Goal: Task Accomplishment & Management: Manage account settings

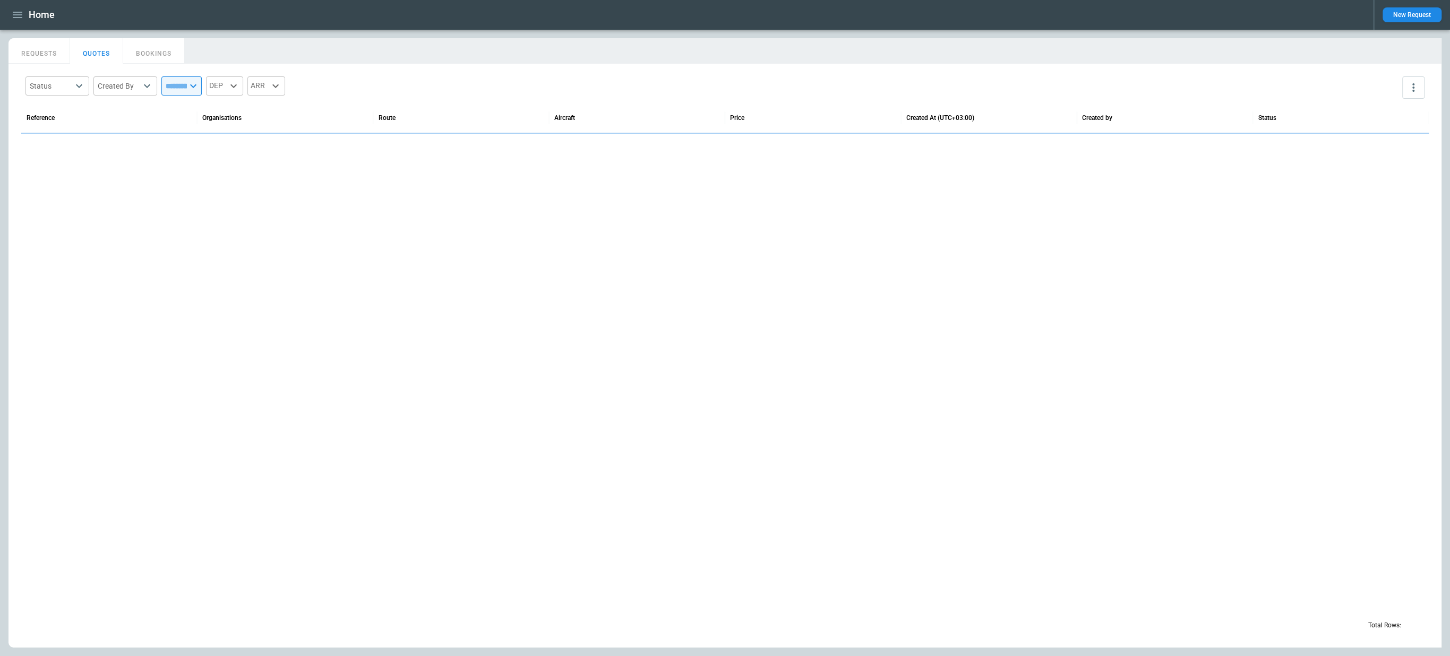
click at [20, 14] on icon "button" at bounding box center [17, 14] width 13 height 13
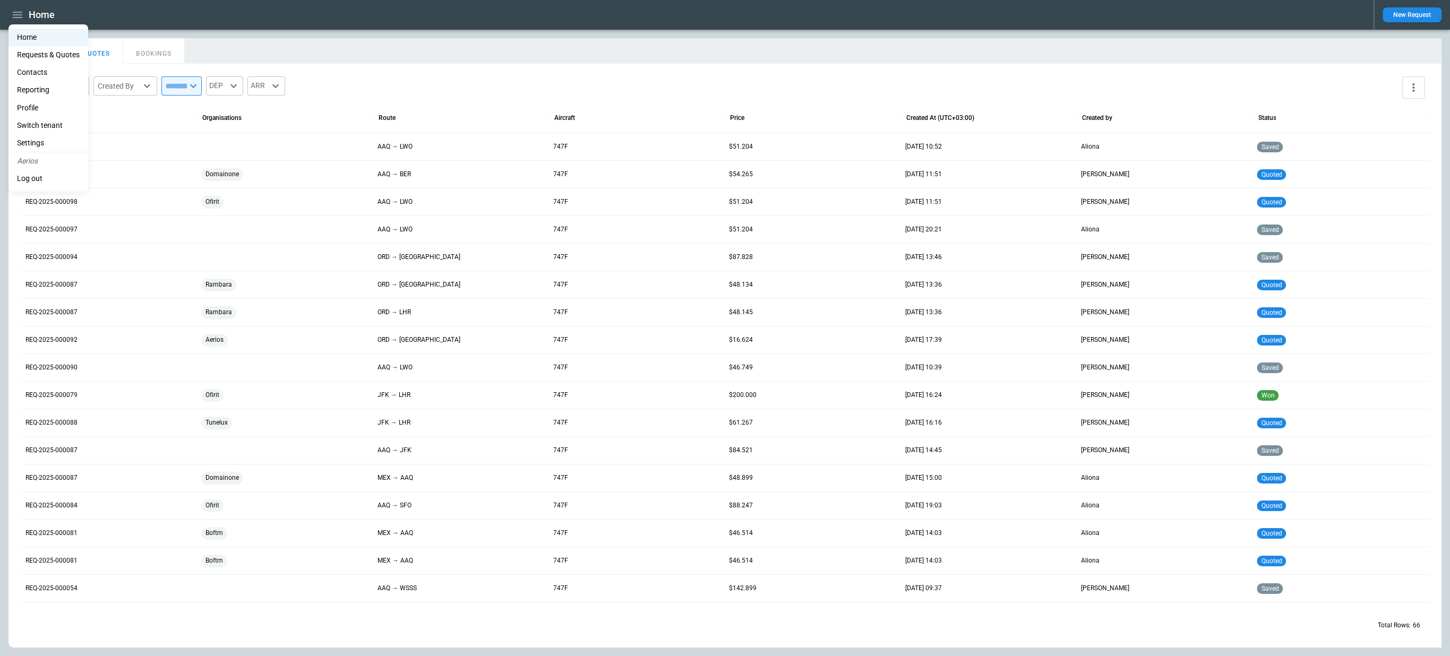
click at [47, 119] on li "Switch tenant" at bounding box center [48, 126] width 80 height 18
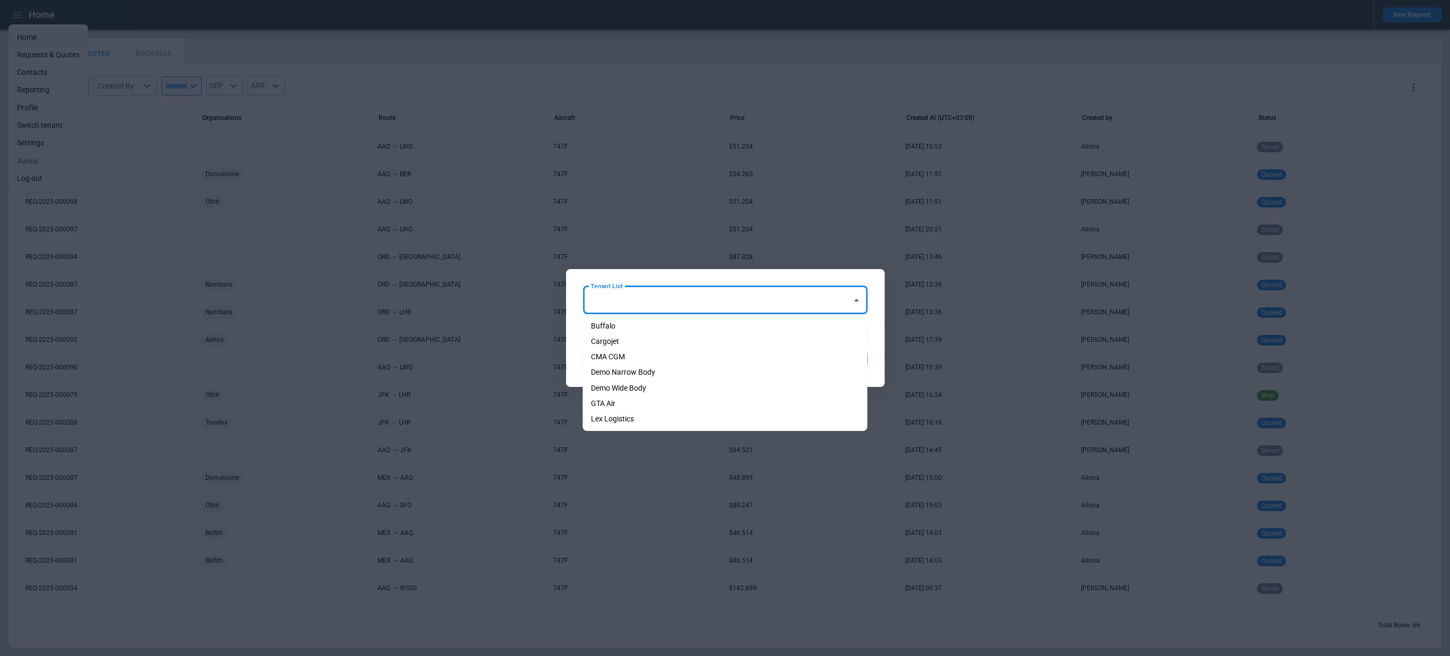
click at [644, 308] on input "Tenant List" at bounding box center [717, 300] width 259 height 19
click at [634, 337] on li "Cargojet" at bounding box center [724, 341] width 285 height 15
type input "********"
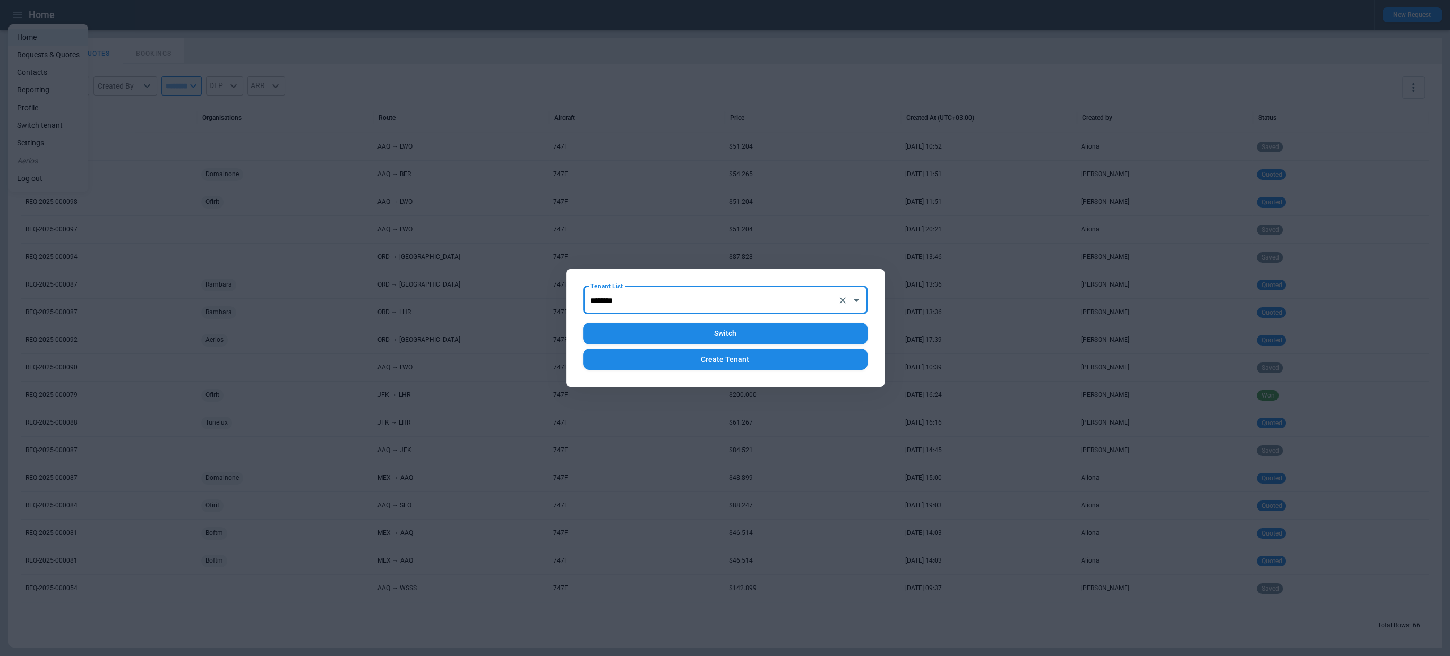
click at [651, 339] on button "Switch" at bounding box center [725, 334] width 285 height 22
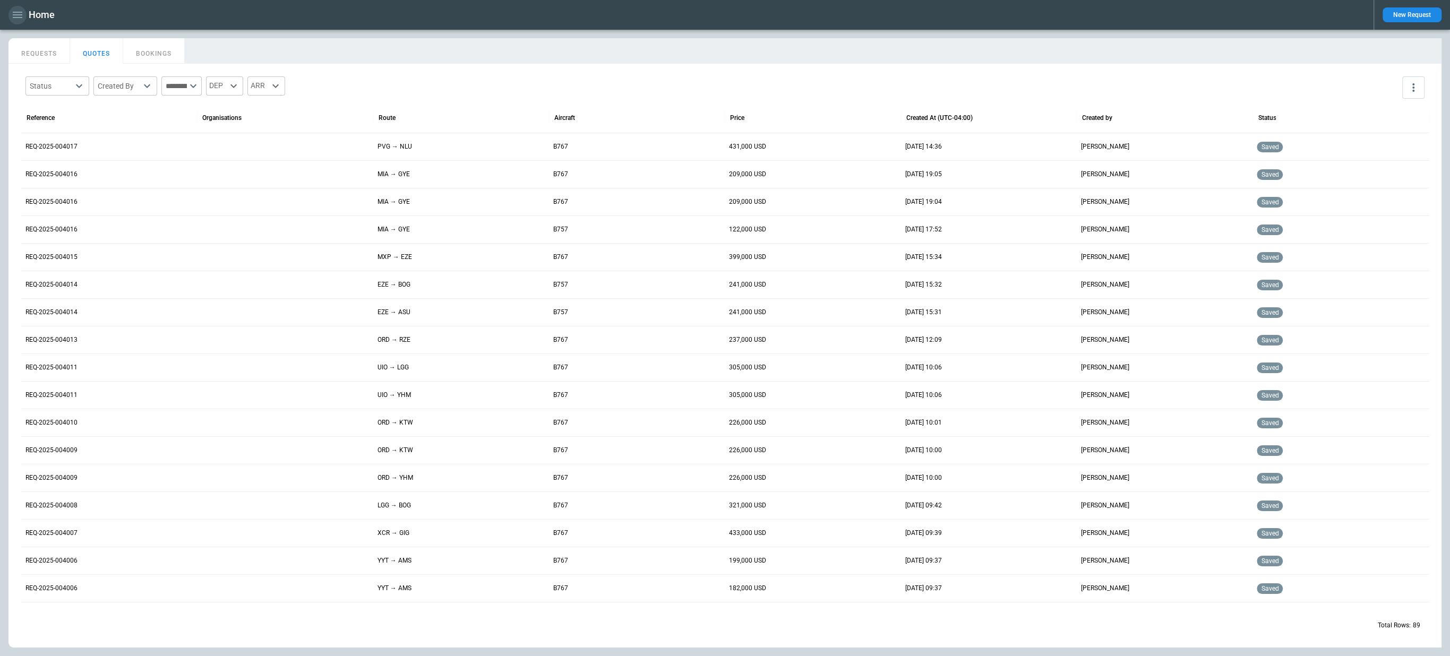
click at [15, 19] on icon "button" at bounding box center [17, 14] width 13 height 13
click at [55, 136] on li "Settings" at bounding box center [48, 143] width 80 height 18
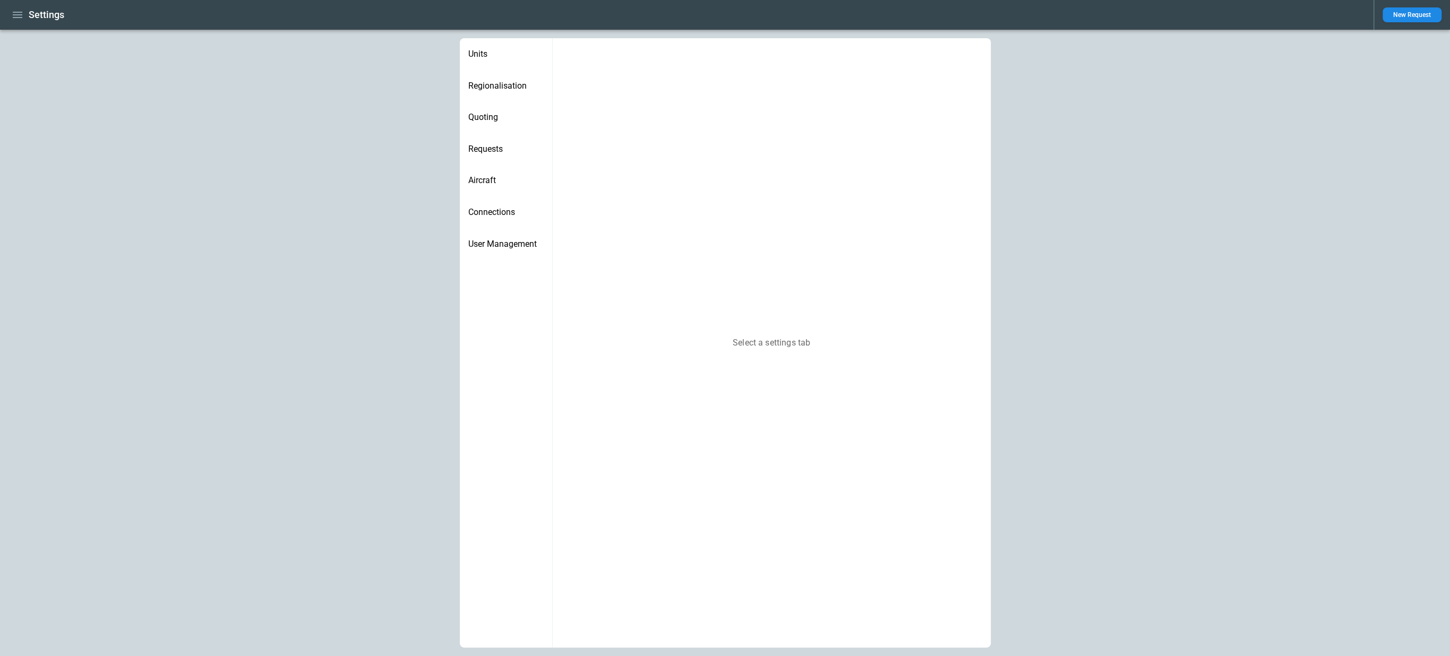
click at [485, 118] on span "Quoting" at bounding box center [505, 117] width 75 height 11
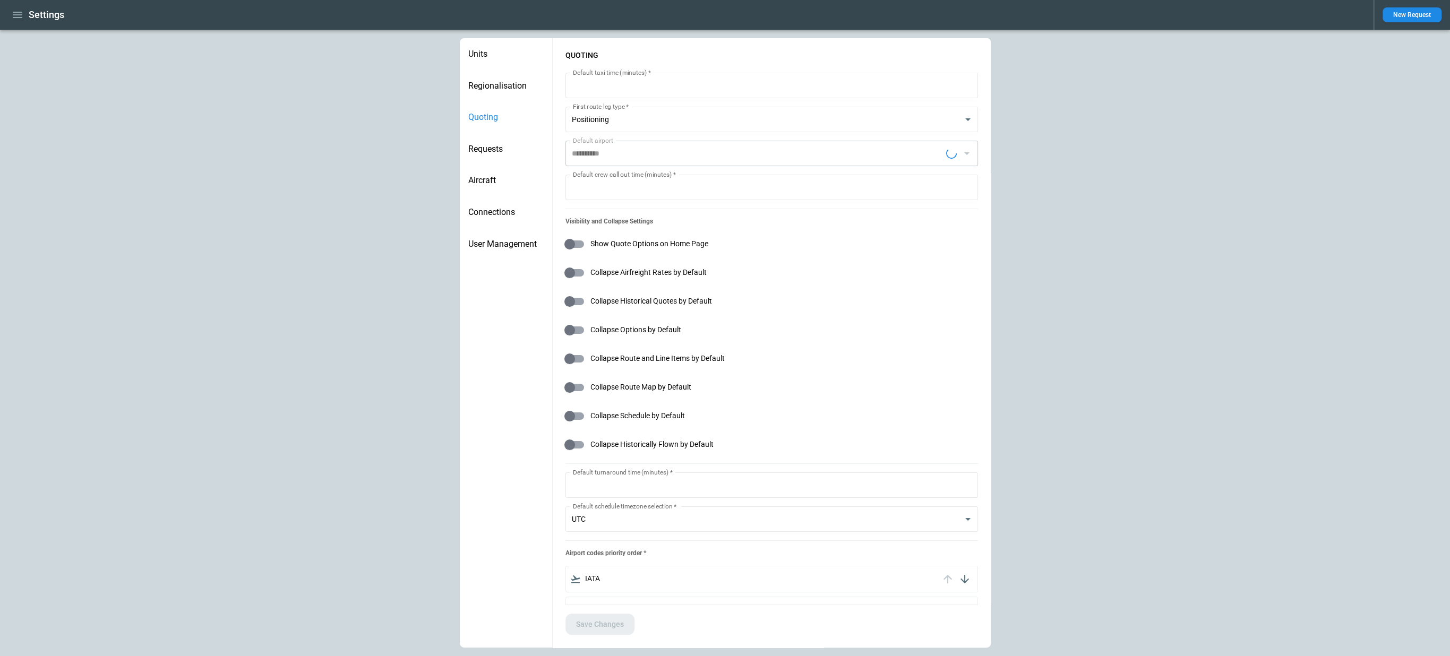
type input "**********"
click at [512, 143] on div "Requests" at bounding box center [506, 149] width 92 height 32
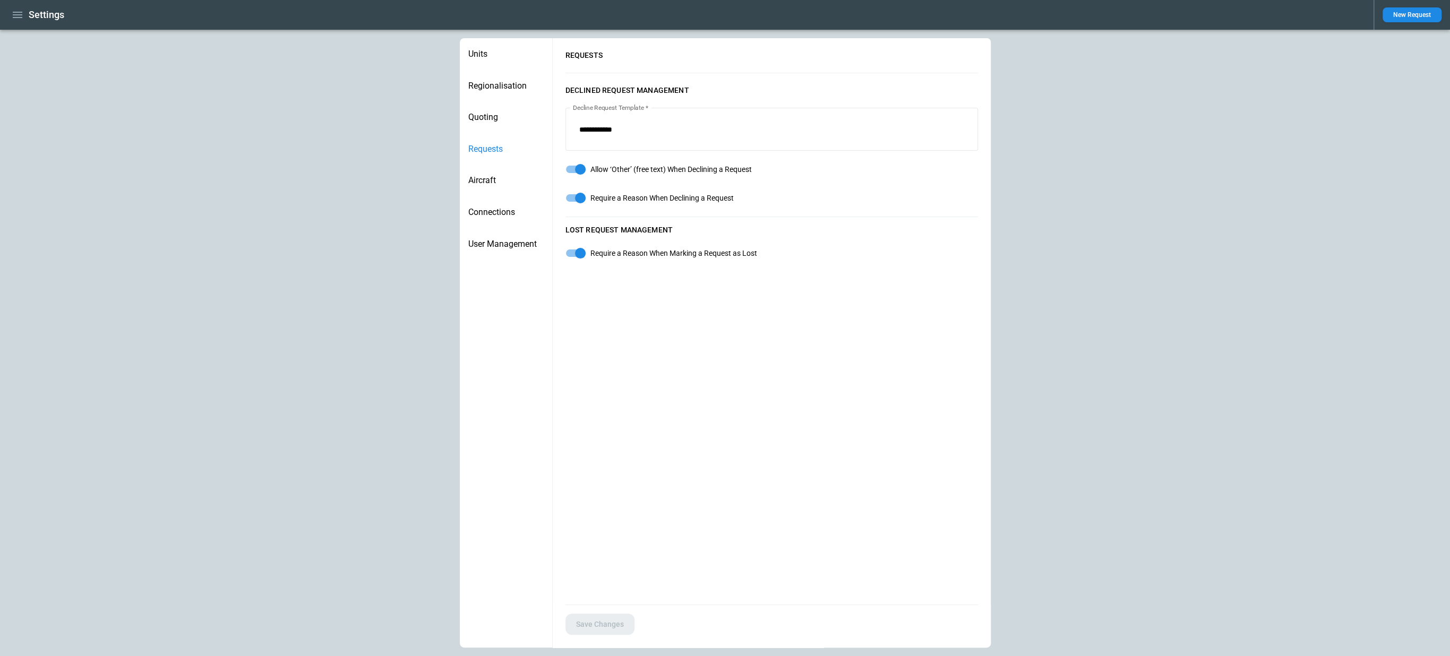
click at [501, 177] on span "Aircraft" at bounding box center [505, 180] width 75 height 11
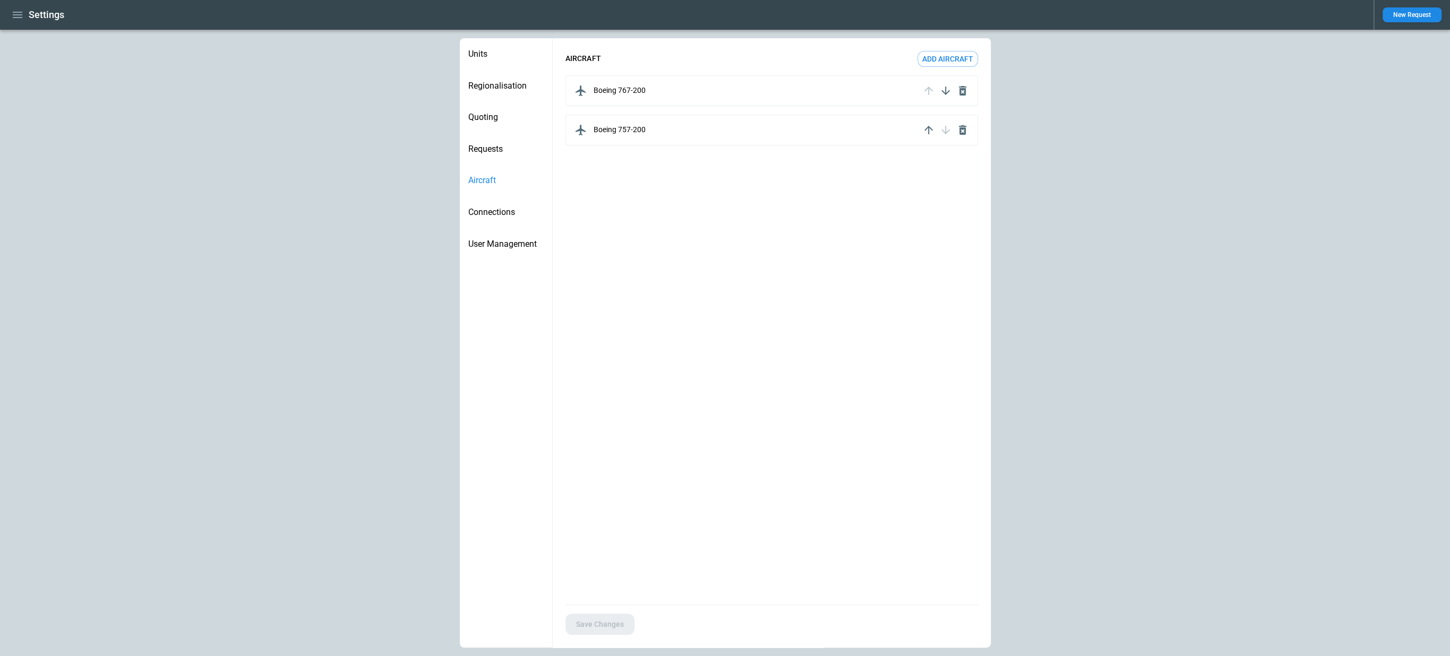
click at [503, 203] on div "Connections" at bounding box center [506, 212] width 92 height 32
click at [596, 619] on button "Save Changes" at bounding box center [599, 625] width 69 height 22
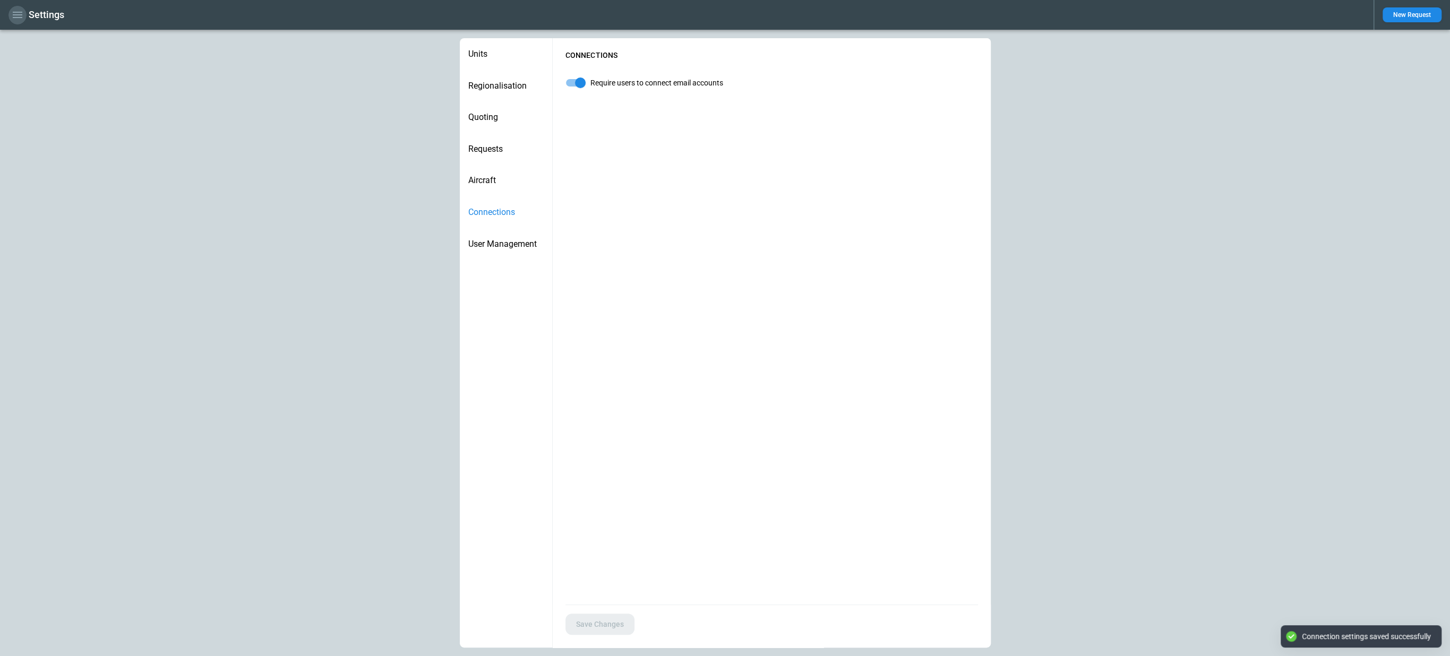
click at [19, 14] on icon "button" at bounding box center [18, 15] width 10 height 6
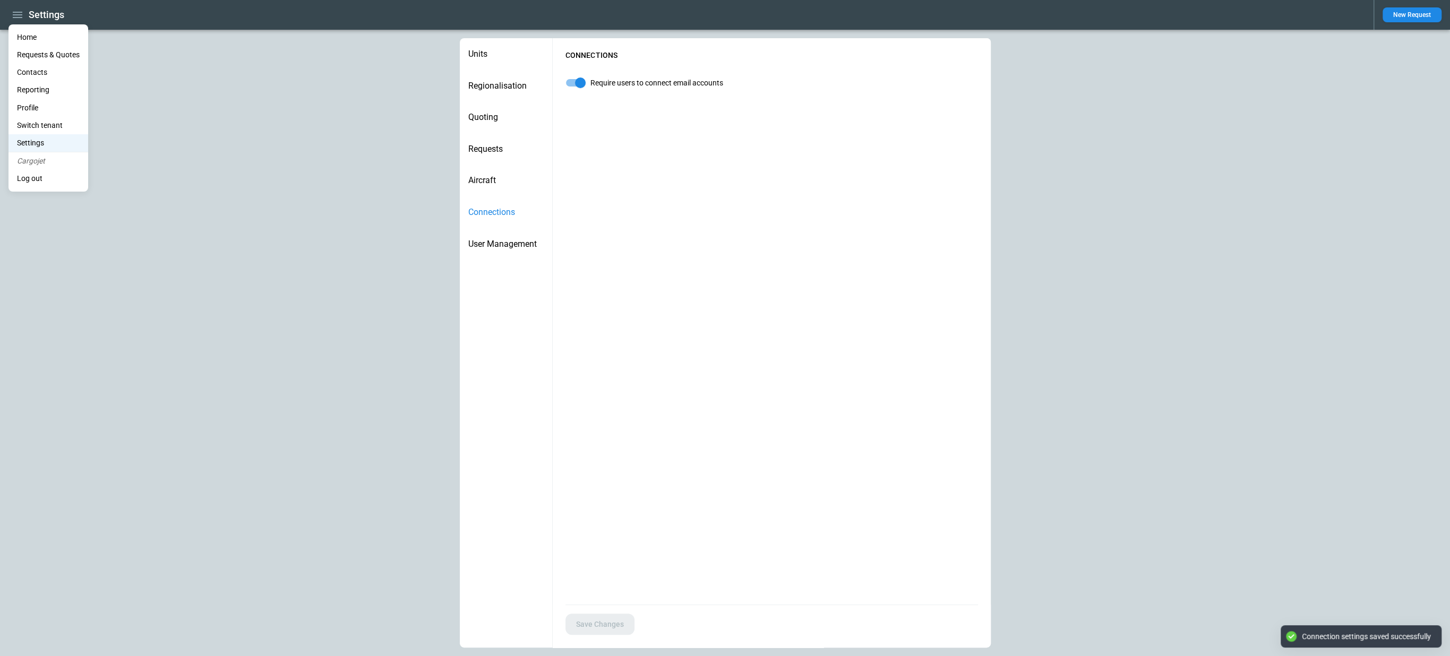
click at [25, 35] on li "Home" at bounding box center [48, 38] width 80 height 18
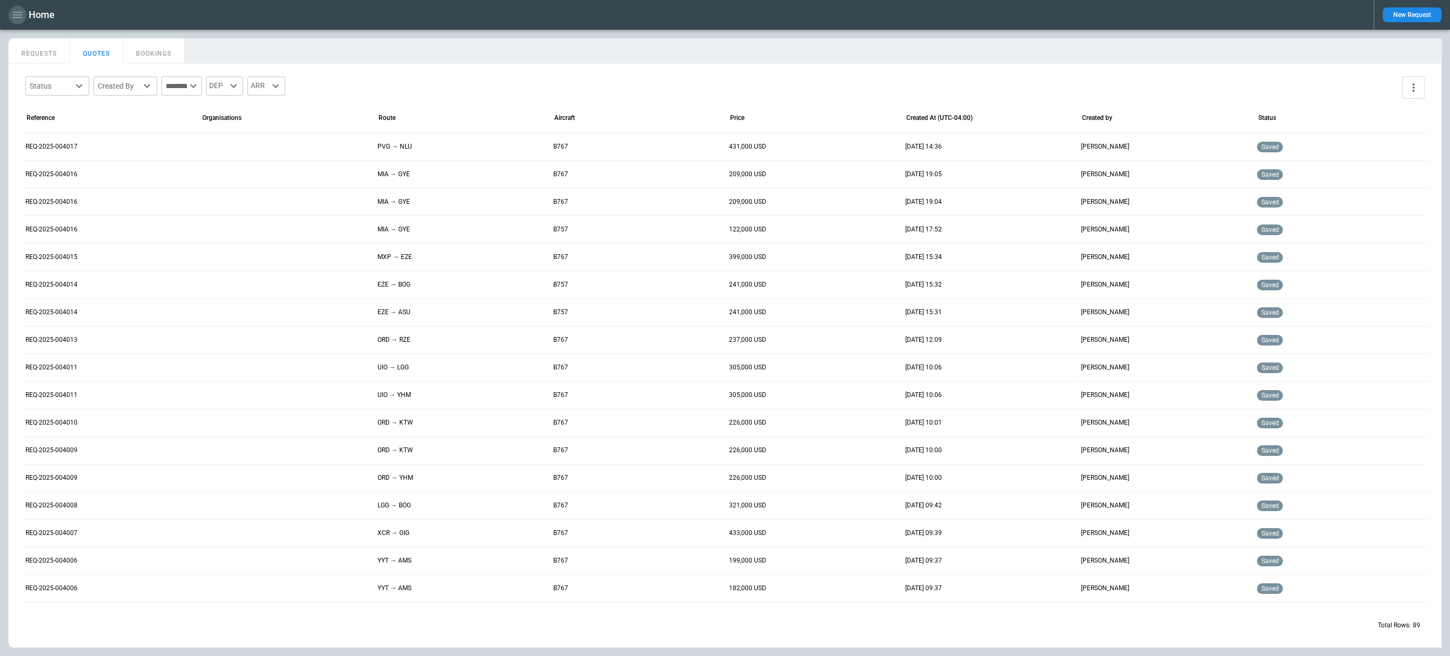
click at [19, 18] on icon "button" at bounding box center [18, 15] width 10 height 6
click at [44, 123] on li "Switch tenant" at bounding box center [48, 126] width 80 height 18
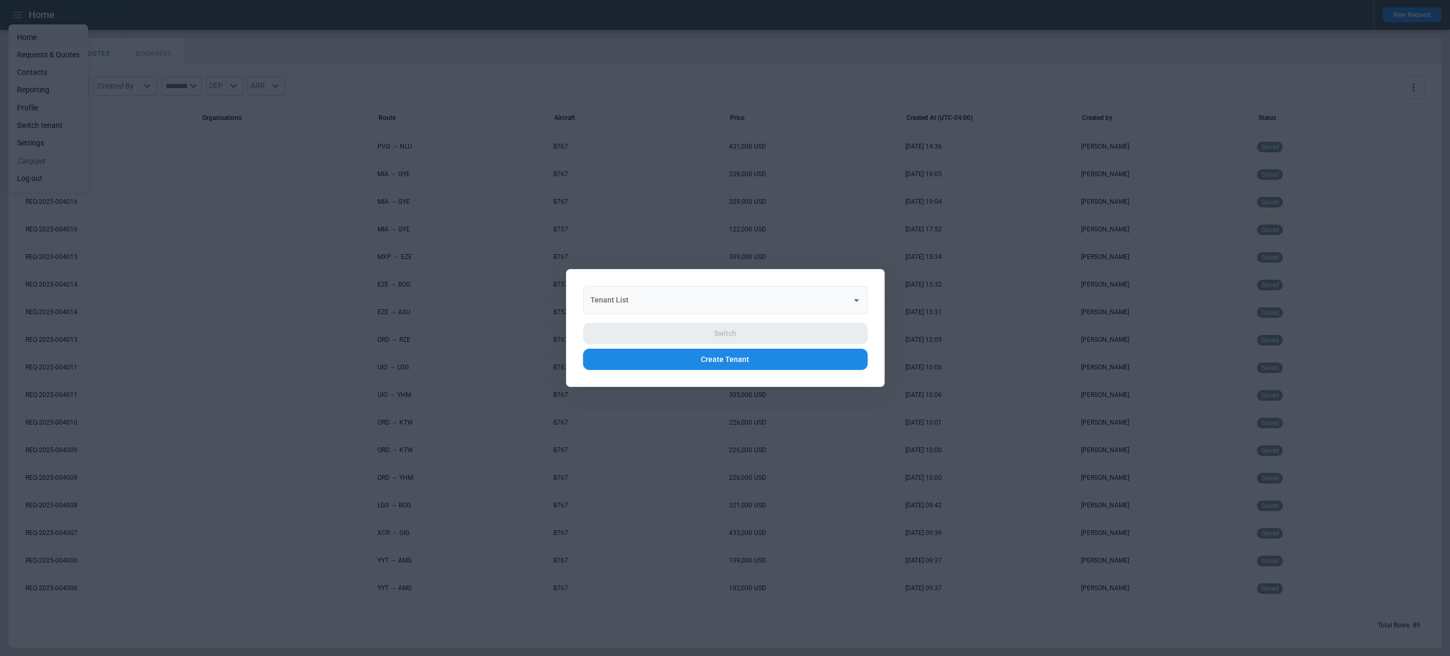
click at [795, 295] on input "Tenant List" at bounding box center [717, 300] width 259 height 19
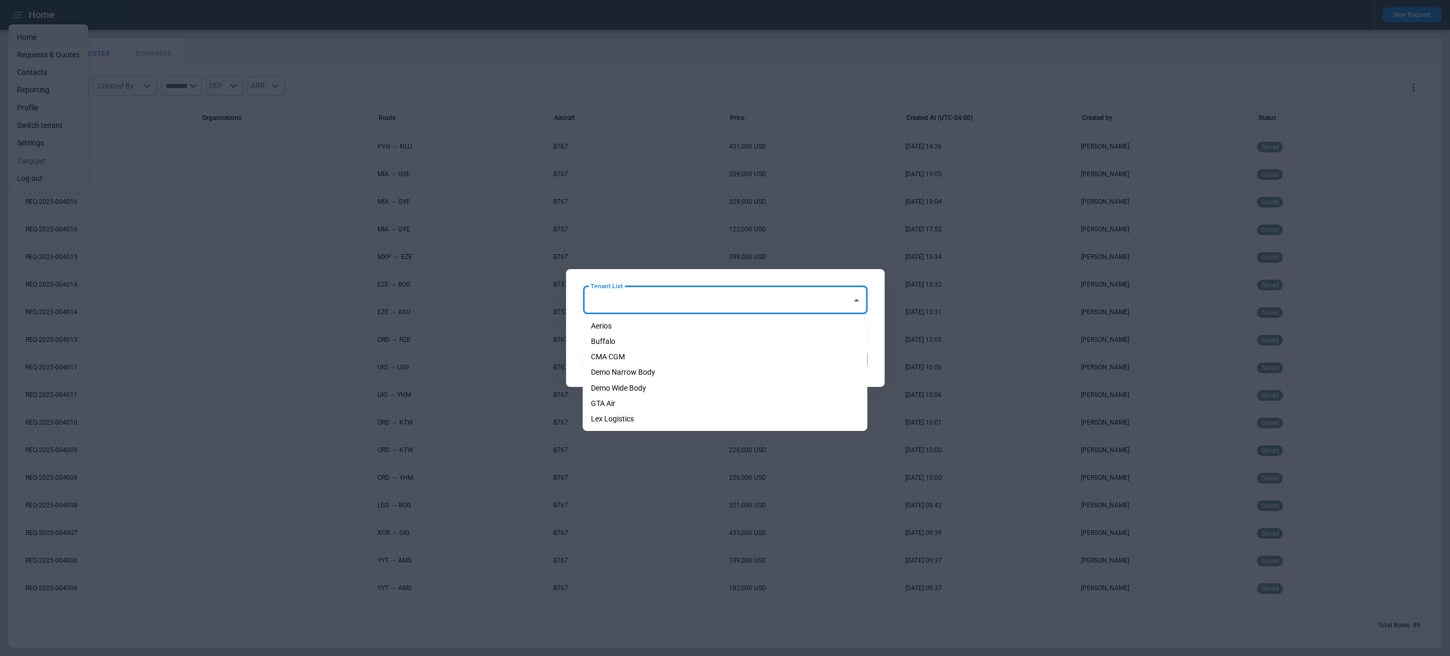
click at [756, 332] on li "Aerios" at bounding box center [724, 325] width 285 height 15
type input "******"
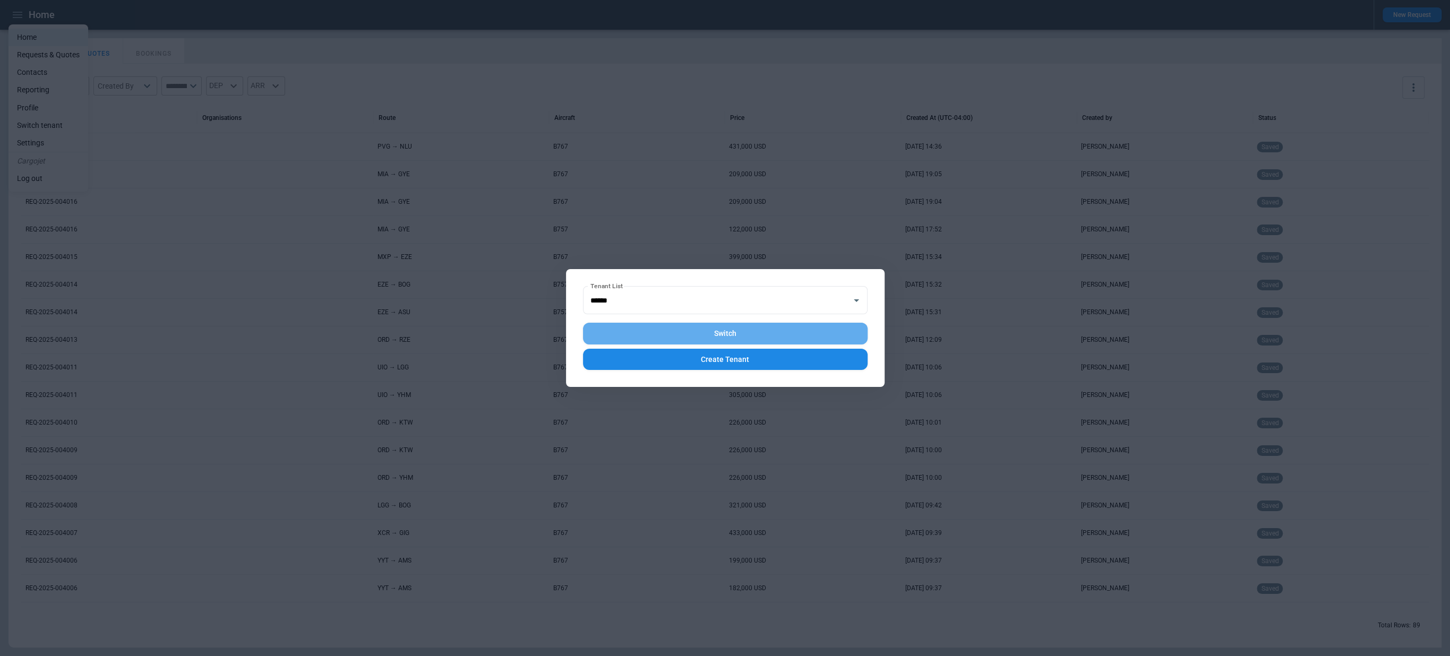
click at [743, 329] on button "Switch" at bounding box center [725, 334] width 285 height 22
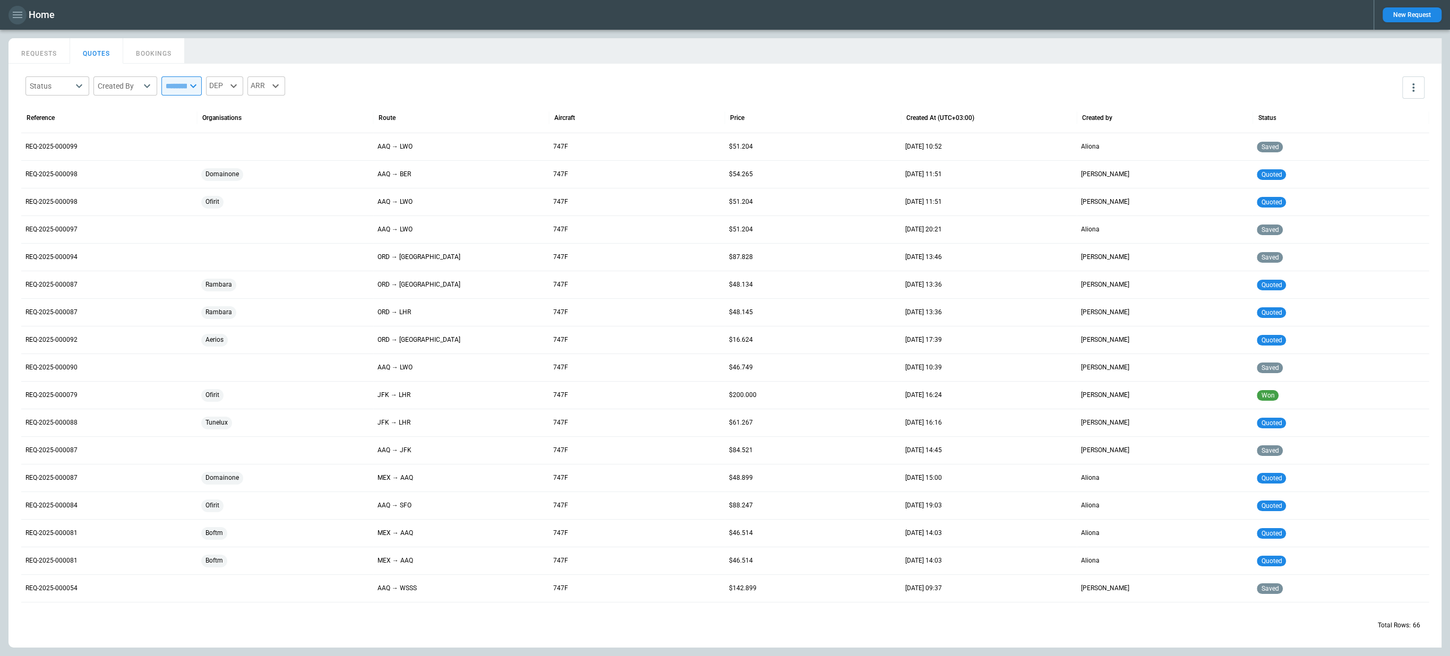
click at [19, 15] on icon "button" at bounding box center [18, 15] width 10 height 6
click at [47, 110] on li "Profile" at bounding box center [48, 108] width 80 height 18
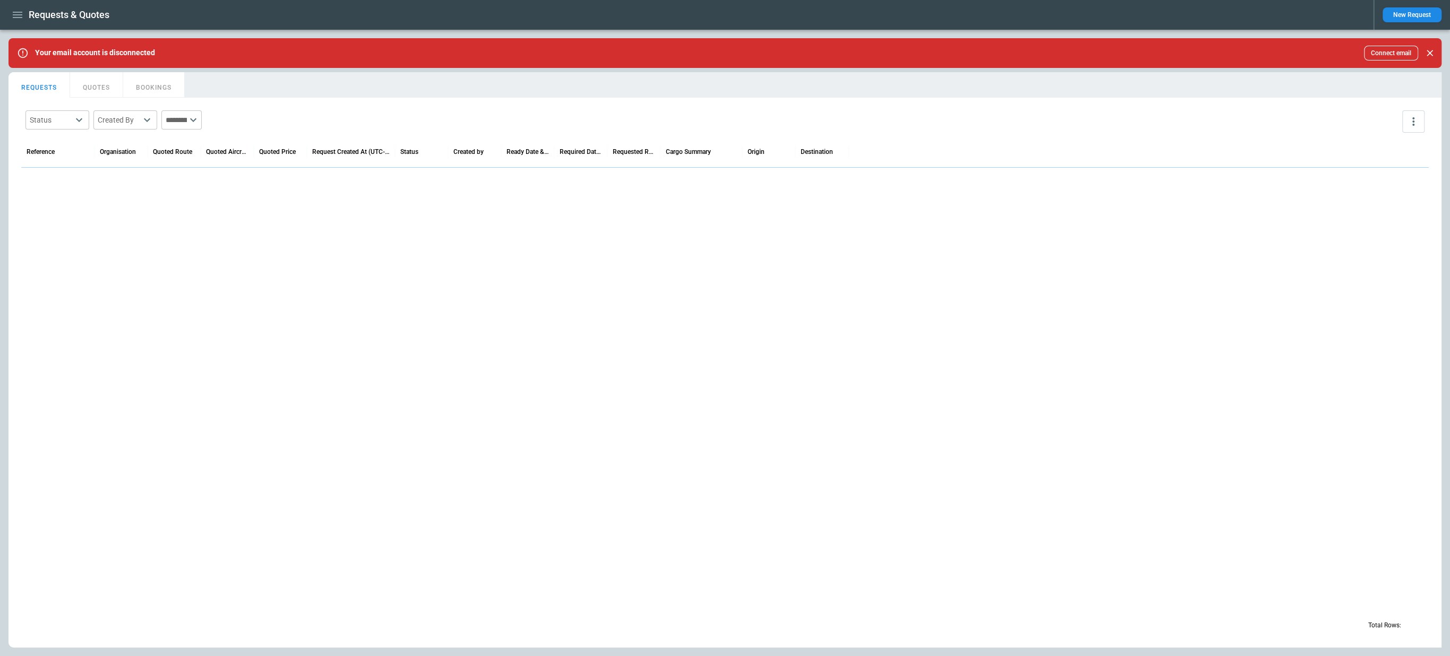
click at [20, 16] on icon "button" at bounding box center [17, 14] width 13 height 13
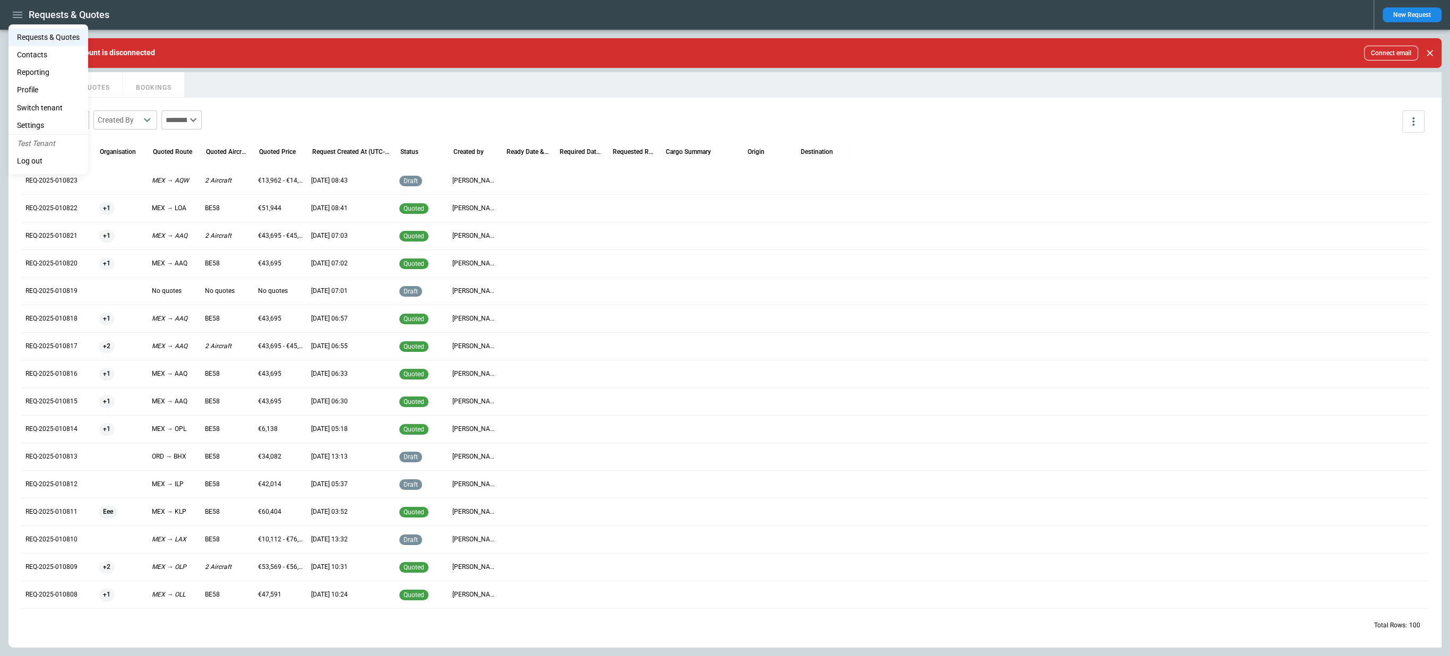
click at [45, 95] on li "Profile" at bounding box center [48, 90] width 80 height 18
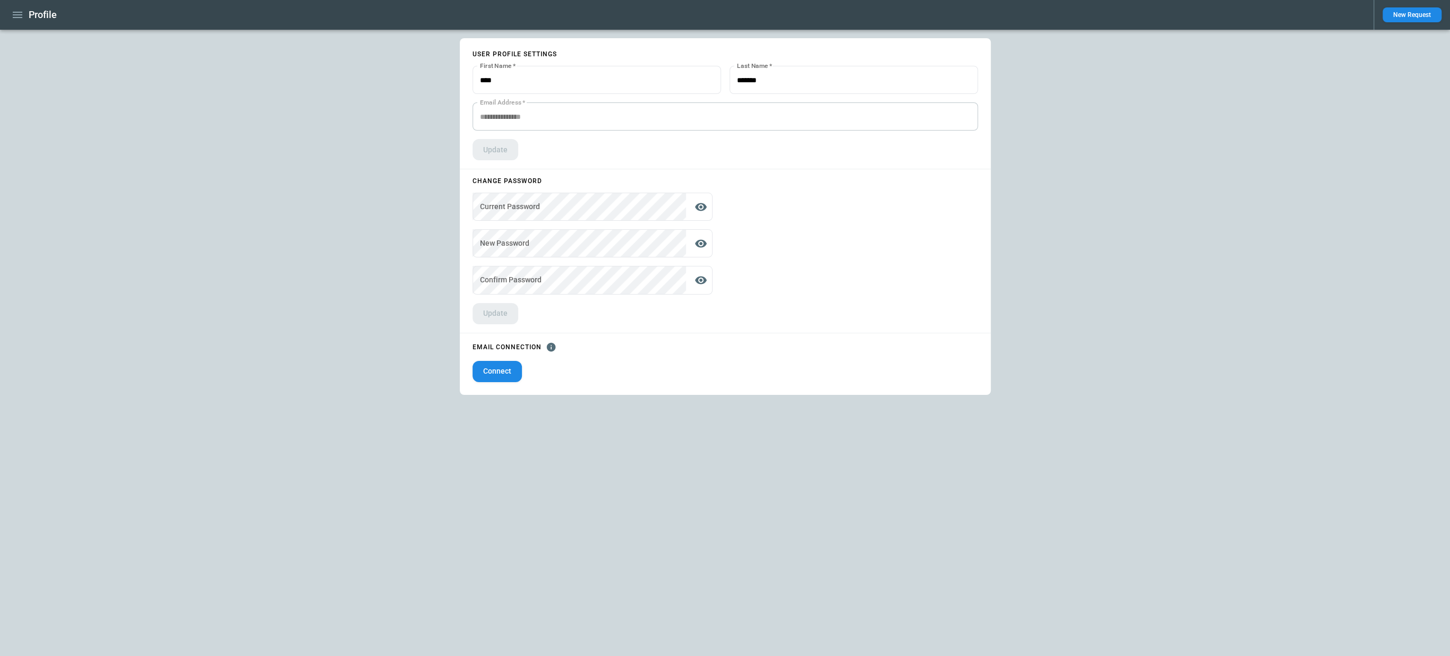
click at [14, 23] on button "button" at bounding box center [17, 15] width 18 height 19
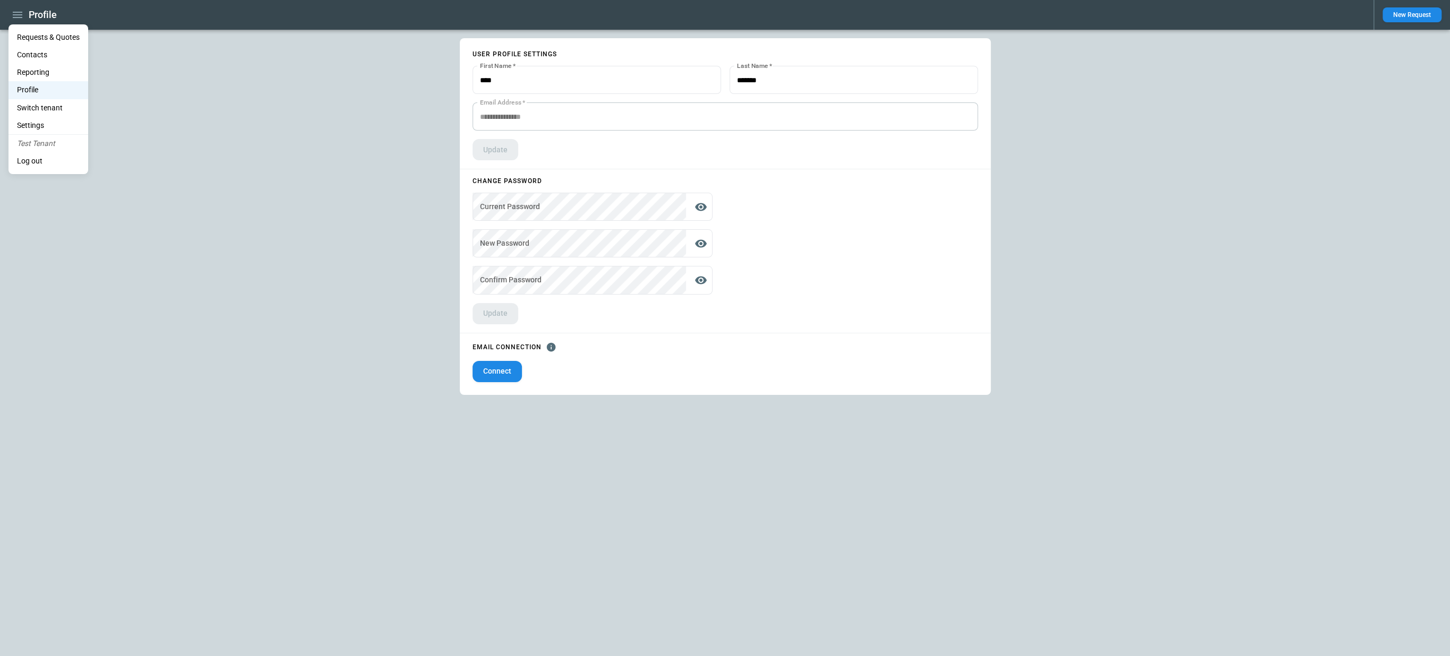
click at [18, 18] on div at bounding box center [725, 328] width 1450 height 656
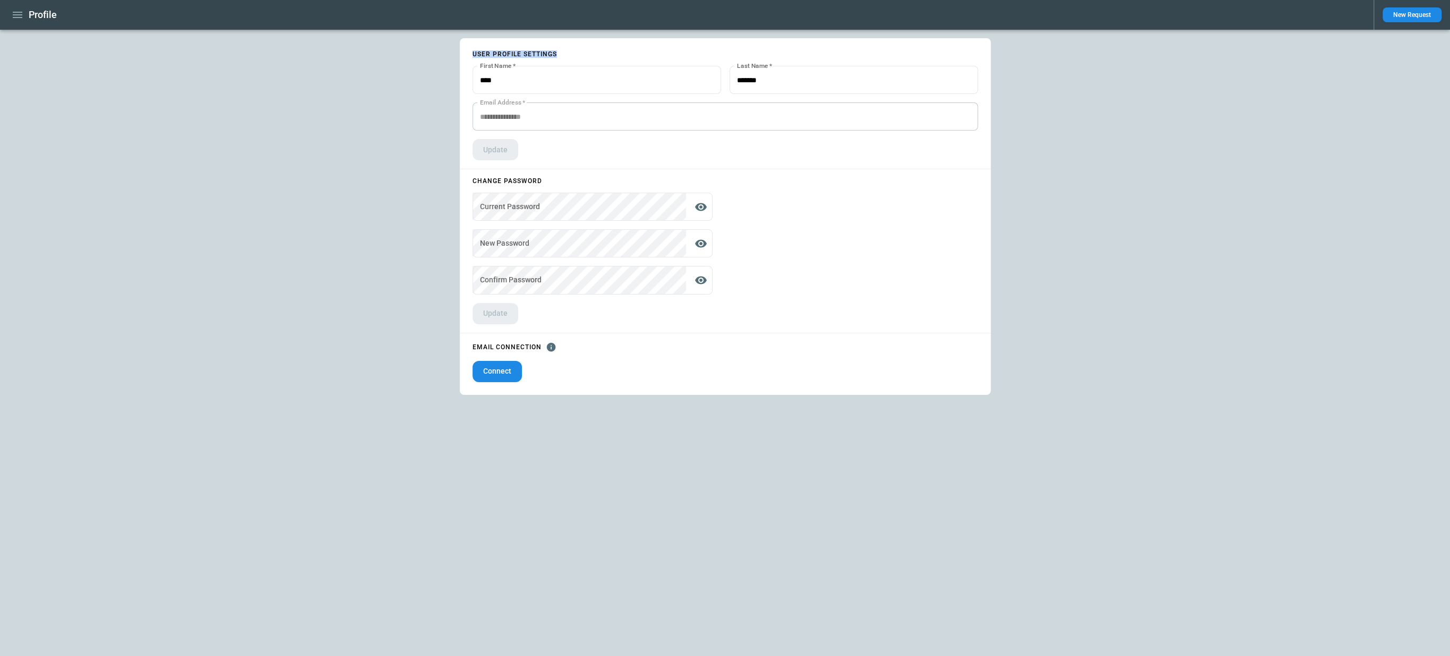
drag, startPoint x: 565, startPoint y: 58, endPoint x: 473, endPoint y: 56, distance: 92.4
click at [473, 56] on div "User profile settings First Name   * First Name   * Last Name   * Last Name   *…" at bounding box center [725, 99] width 531 height 122
copy p "User profile settings"
